Goal: Task Accomplishment & Management: Manage account settings

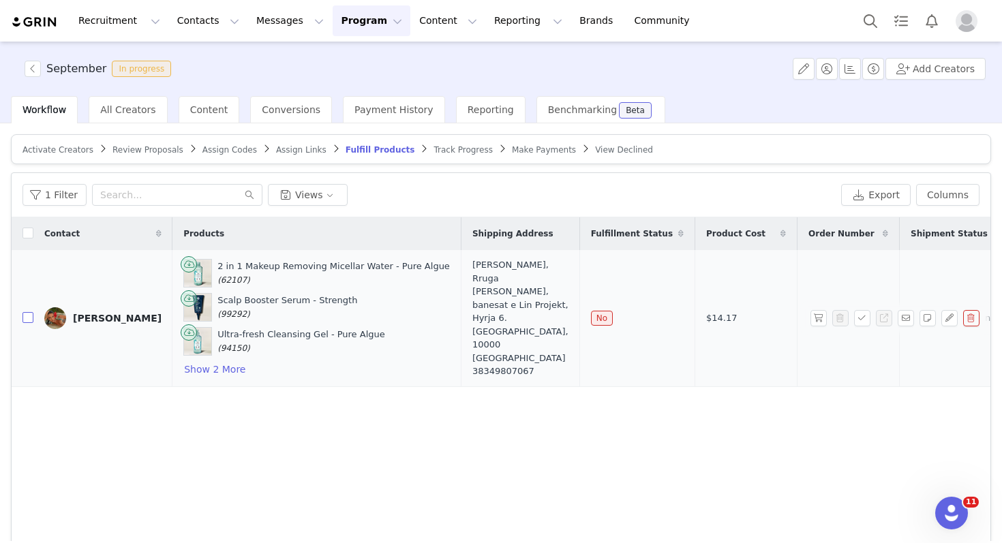
click at [28, 320] on input "checkbox" at bounding box center [27, 317] width 11 height 11
checkbox input "true"
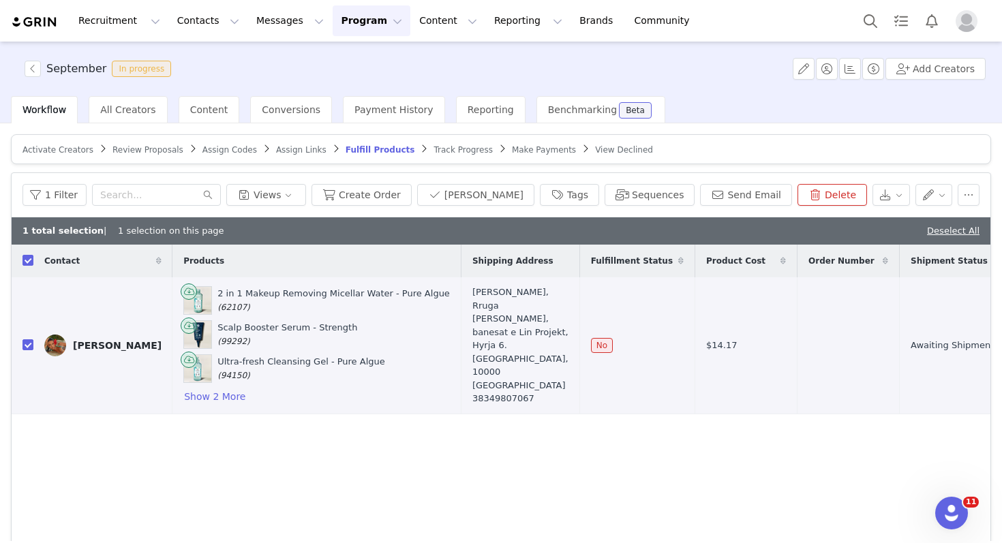
click at [842, 197] on button "Delete" at bounding box center [832, 195] width 70 height 22
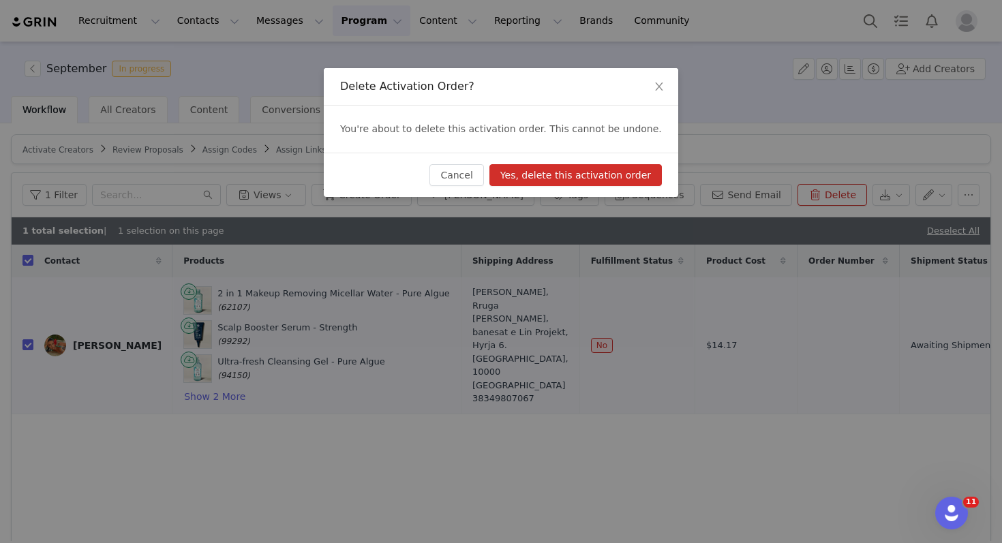
click at [655, 178] on button "Yes, delete this activation order" at bounding box center [575, 175] width 172 height 22
checkbox input "false"
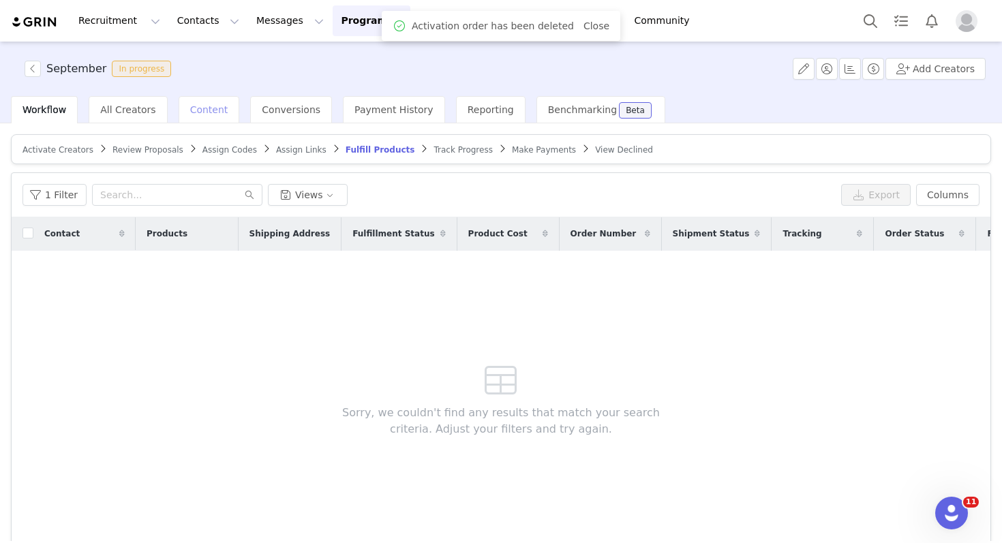
click at [211, 115] on div "Content" at bounding box center [209, 109] width 61 height 27
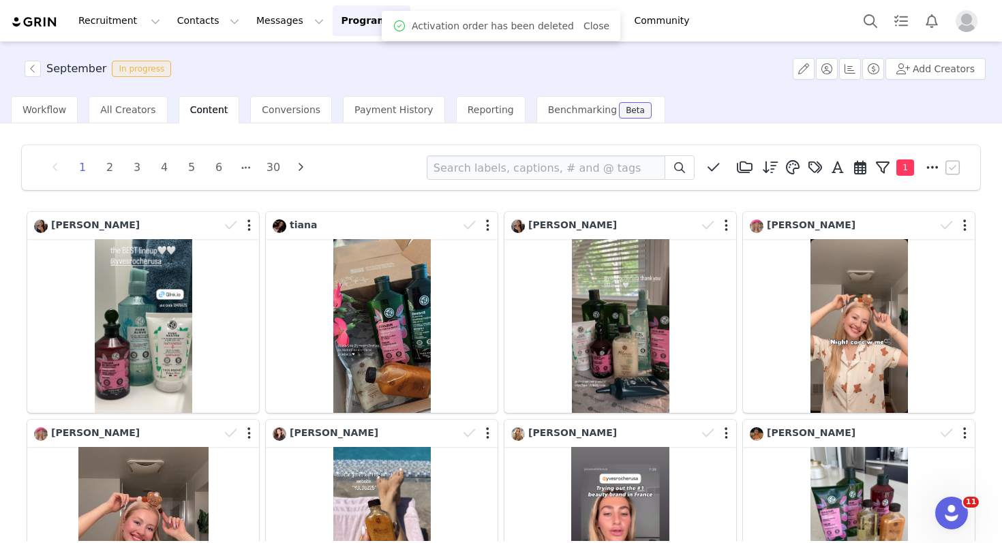
click at [336, 33] on button "Program Program" at bounding box center [372, 20] width 78 height 31
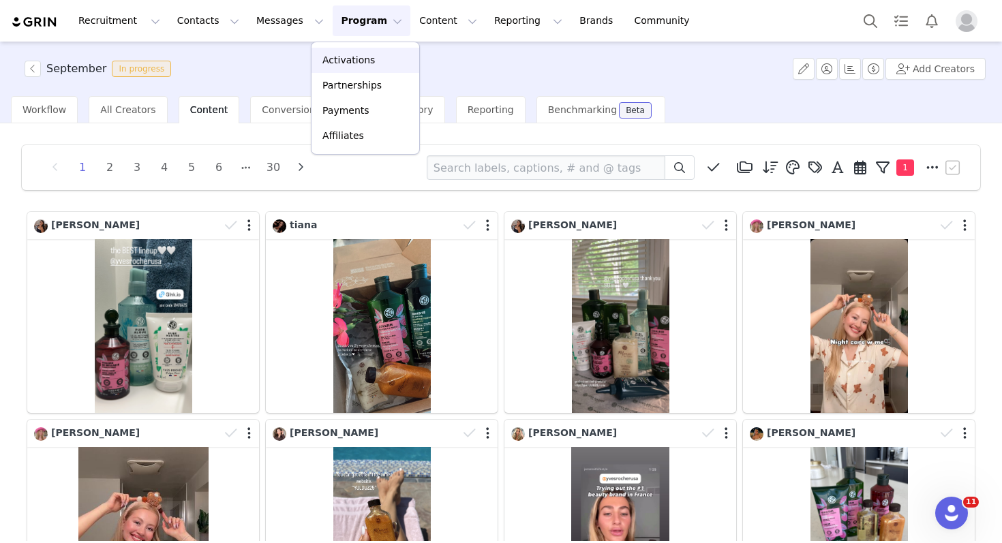
click at [335, 66] on p "Activations" at bounding box center [348, 60] width 52 height 14
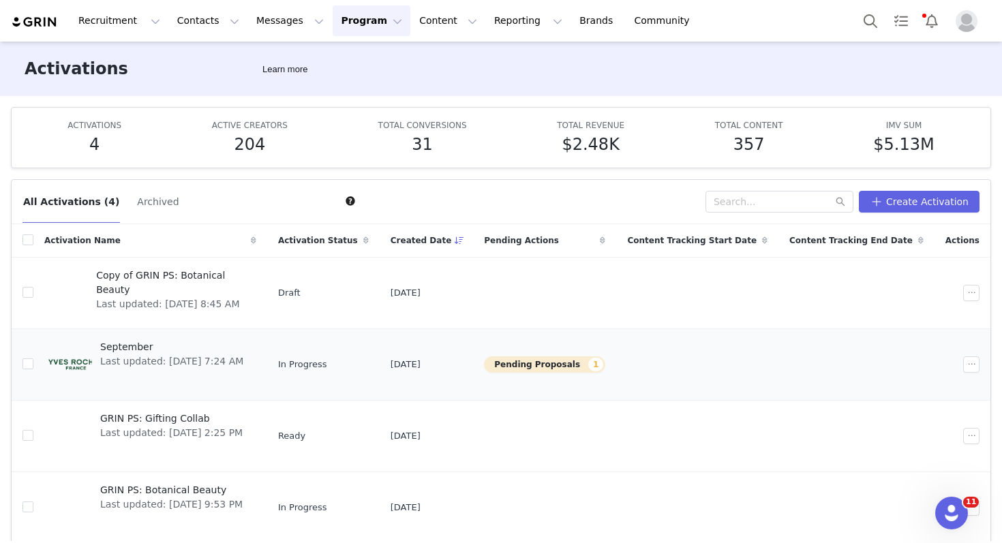
scroll to position [52, 0]
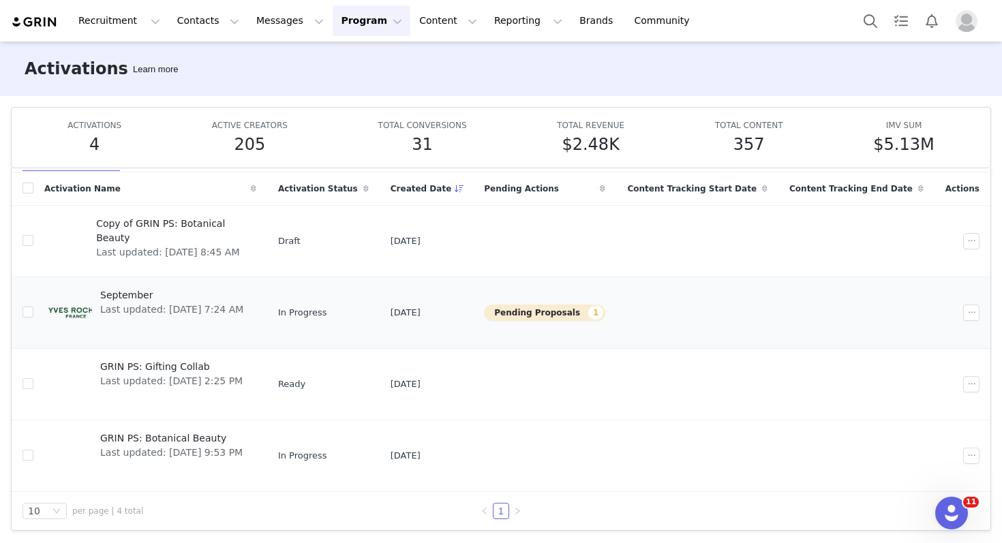
click at [249, 286] on div "September Last updated: Sep 2, 2025 7:24 AM" at bounding box center [171, 313] width 159 height 55
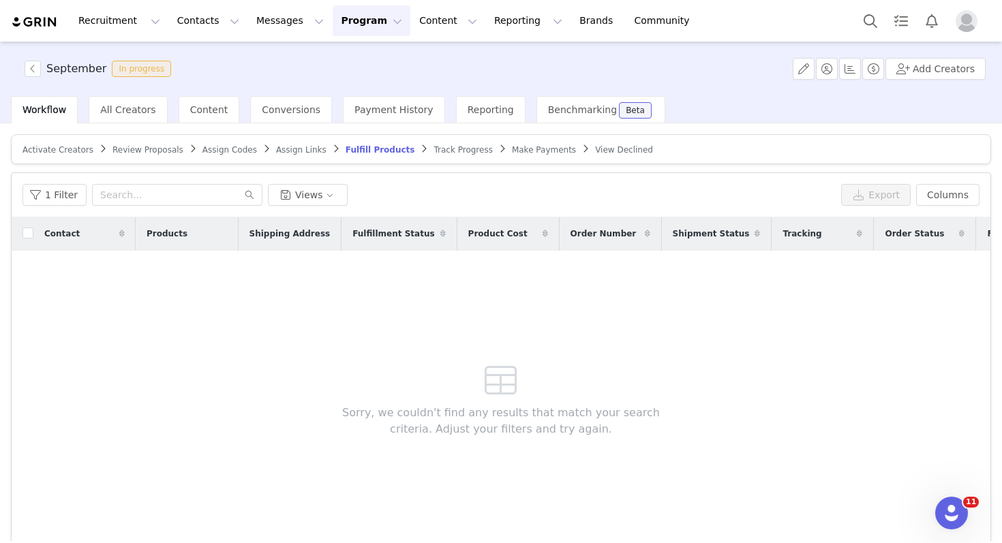
click at [55, 149] on span "Activate Creators" at bounding box center [57, 150] width 71 height 10
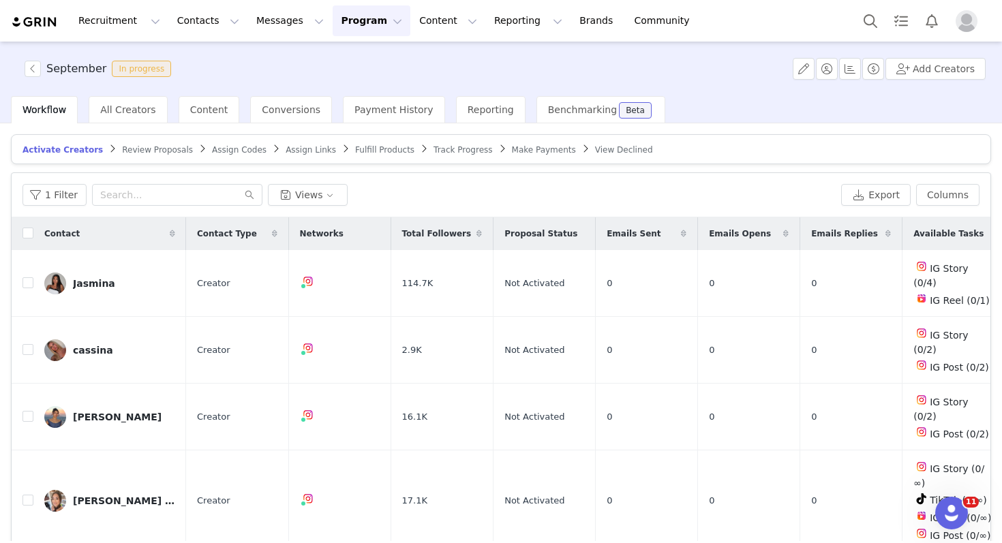
click at [141, 159] on article "Activate Creators Review Proposals Assign Codes Assign Links Fulfill Products T…" at bounding box center [501, 149] width 980 height 30
click at [142, 156] on article "Activate Creators Review Proposals Assign Codes Assign Links Fulfill Products T…" at bounding box center [501, 149] width 980 height 30
click at [139, 151] on span "Review Proposals" at bounding box center [157, 150] width 71 height 10
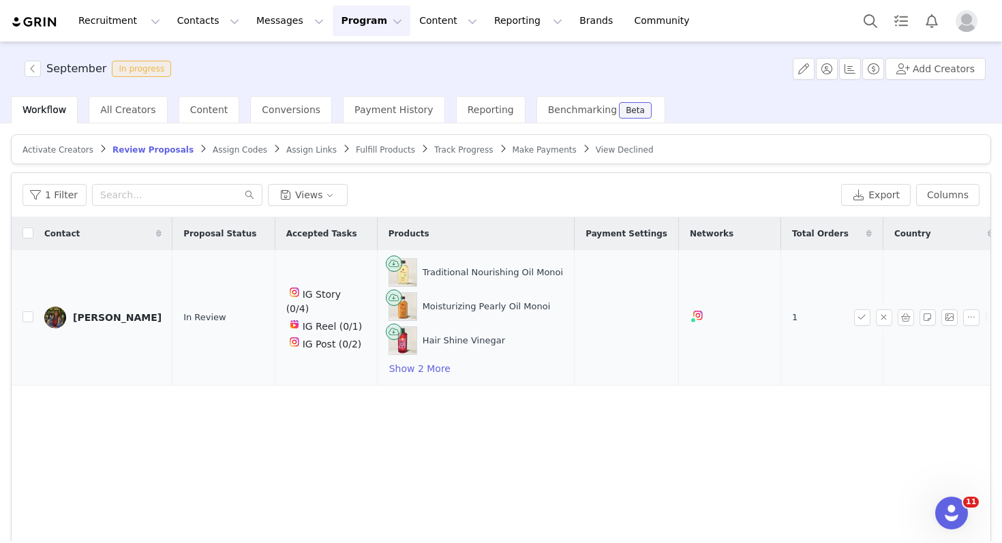
click at [21, 318] on td at bounding box center [23, 318] width 22 height 136
click at [29, 315] on input "checkbox" at bounding box center [27, 316] width 11 height 11
checkbox input "true"
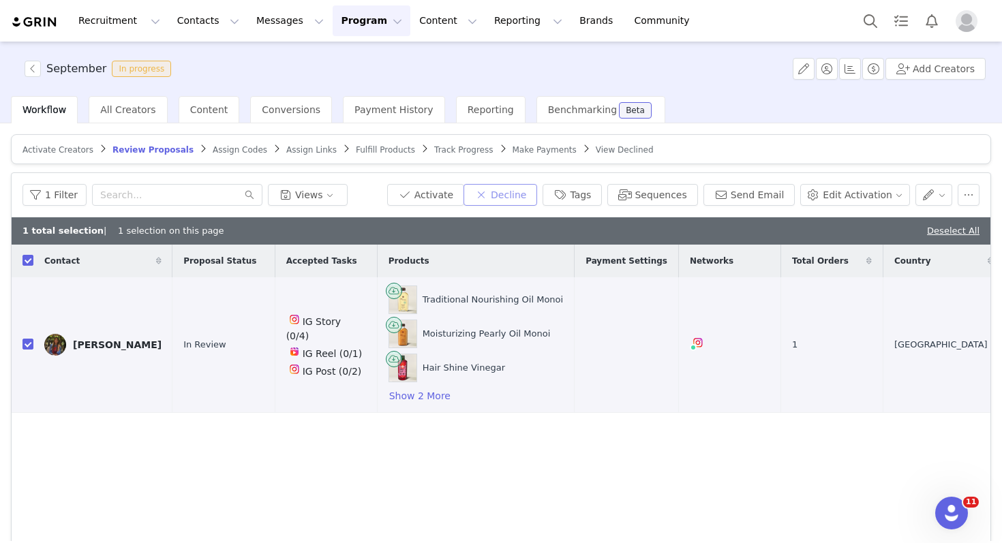
click at [530, 195] on button "Decline" at bounding box center [500, 195] width 74 height 22
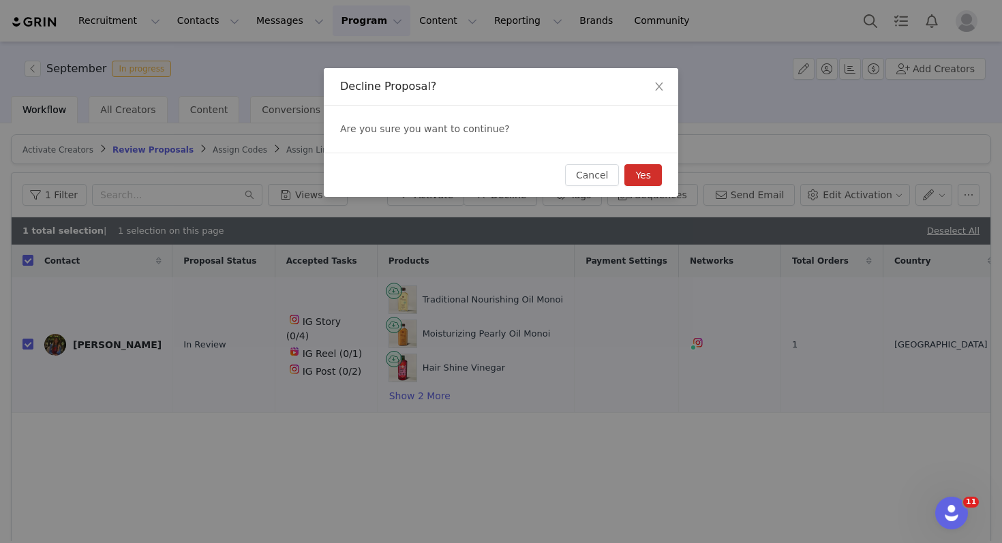
click at [654, 177] on button "Yes" at bounding box center [642, 175] width 37 height 22
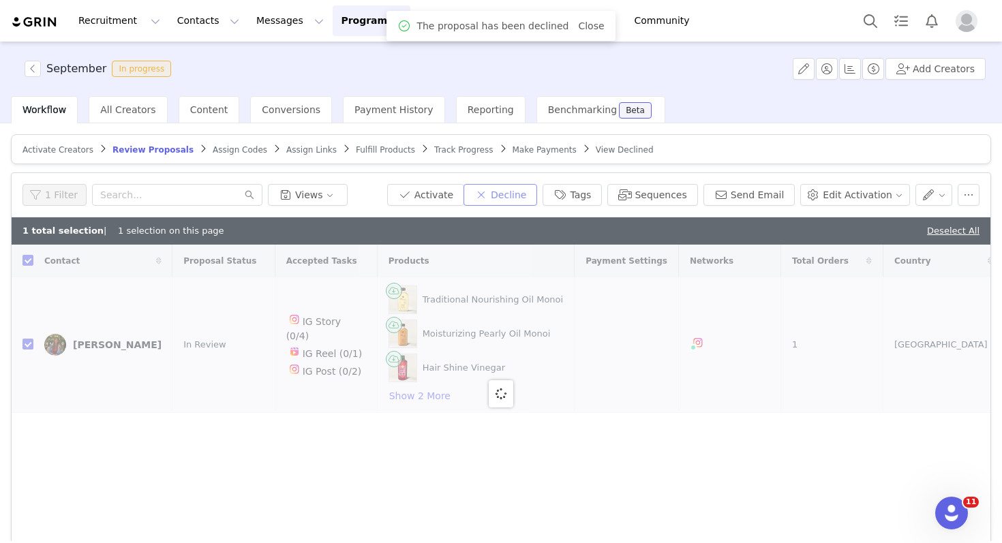
checkbox input "false"
